Goal: Task Accomplishment & Management: Use online tool/utility

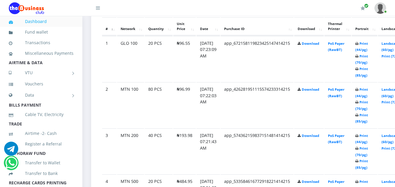
scroll to position [330, 0]
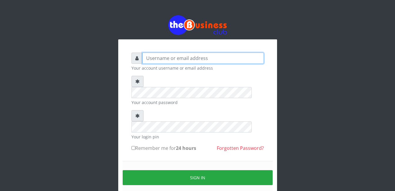
type input "Mlanga"
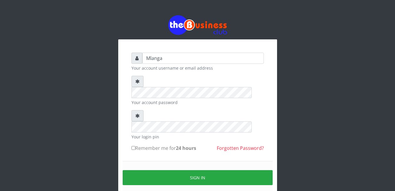
click at [72, 119] on div "Mlanga Your account username or email address Your account password Your login …" at bounding box center [198, 117] width 336 height 234
click at [90, 139] on div "Mlanga Your account username or email address Your account password Your login …" at bounding box center [198, 117] width 336 height 234
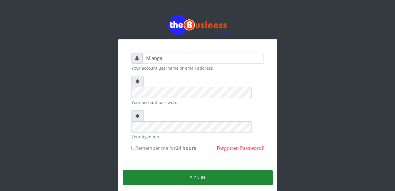
click at [215, 170] on button "Sign in" at bounding box center [198, 177] width 150 height 15
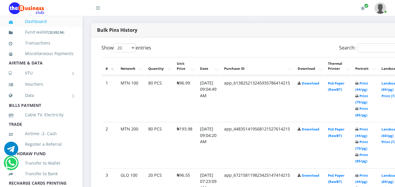
scroll to position [294, 0]
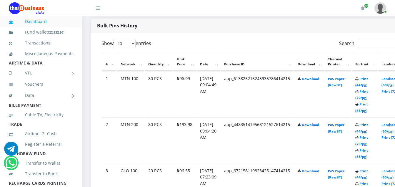
click at [368, 127] on link "Print (44/pg)" at bounding box center [362, 127] width 13 height 11
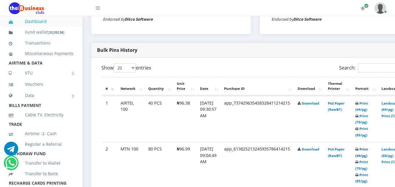
click at [368, 151] on link "Print (44/pg)" at bounding box center [362, 152] width 13 height 11
click at [368, 105] on link "Print (44/pg)" at bounding box center [362, 106] width 13 height 11
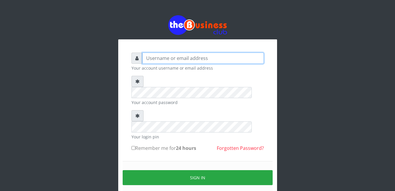
type input "Mlanga"
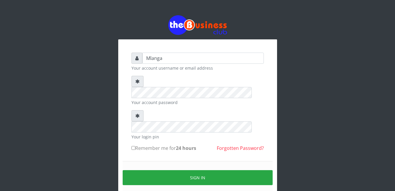
click at [102, 102] on div "Mlanga Your account username or email address Your account password Your login …" at bounding box center [198, 117] width 336 height 234
click at [68, 108] on div "Mlanga Your account username or email address Your account password Your login …" at bounding box center [198, 117] width 336 height 234
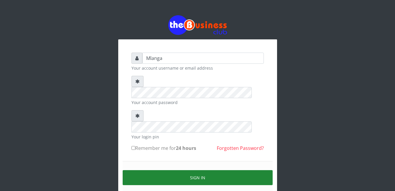
click at [209, 170] on button "Sign in" at bounding box center [198, 177] width 150 height 15
